Goal: Transaction & Acquisition: Purchase product/service

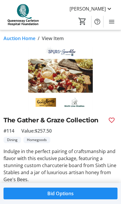
click at [55, 191] on span "Bid Options" at bounding box center [61, 193] width 26 height 7
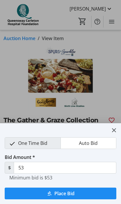
click at [55, 196] on span "Place Bid" at bounding box center [65, 193] width 20 height 7
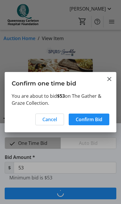
click at [92, 119] on span "Confirm Bid" at bounding box center [89, 119] width 27 height 7
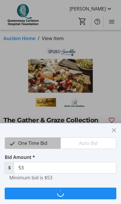
type input "68"
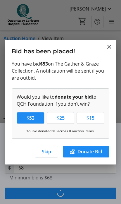
click at [45, 150] on span "Skip" at bounding box center [46, 151] width 9 height 7
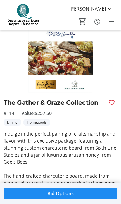
scroll to position [9, 0]
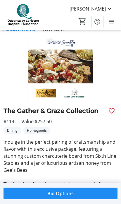
click at [111, 109] on mat-icon "Favourite" at bounding box center [112, 111] width 7 height 7
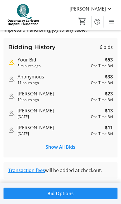
scroll to position [235, 0]
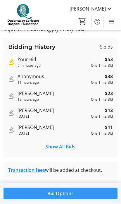
click at [67, 194] on span "Bid Options" at bounding box center [61, 193] width 26 height 7
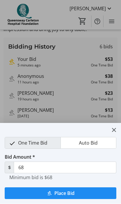
click at [94, 145] on span "Auto Bid" at bounding box center [89, 143] width 26 height 11
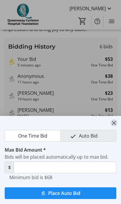
click at [117, 125] on mat-icon "close" at bounding box center [114, 123] width 7 height 7
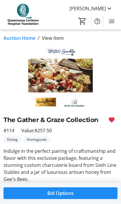
scroll to position [235, 0]
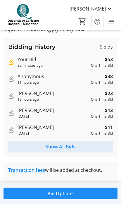
click at [65, 148] on span "Show All Bids" at bounding box center [61, 146] width 30 height 7
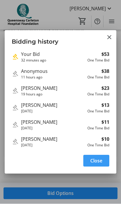
click at [108, 34] on mat-icon "Close" at bounding box center [109, 37] width 7 height 7
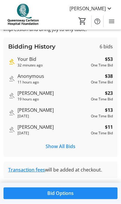
scroll to position [235, 0]
